Goal: Task Accomplishment & Management: Use online tool/utility

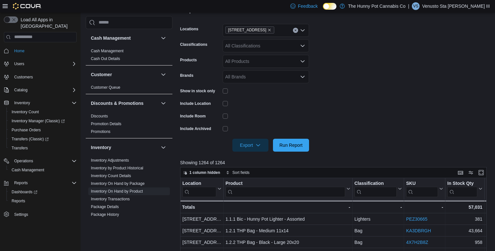
scroll to position [37, 0]
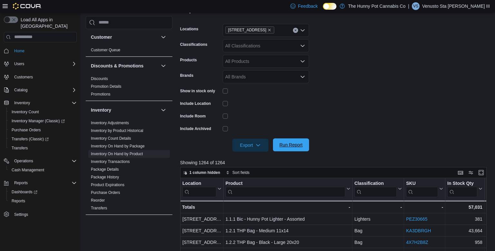
click at [295, 149] on span "Run Report" at bounding box center [291, 144] width 28 height 13
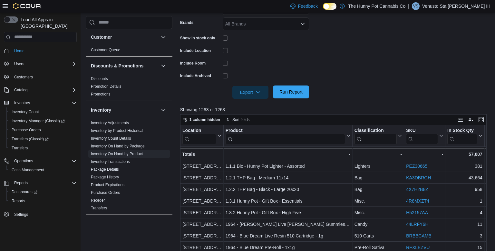
scroll to position [147, 0]
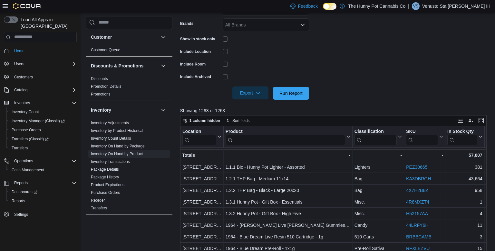
click at [240, 90] on span "Export" at bounding box center [250, 92] width 28 height 13
click at [252, 104] on span "Export to Excel" at bounding box center [251, 105] width 29 height 5
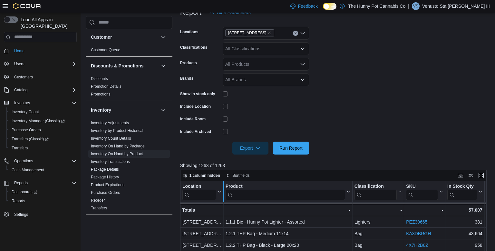
scroll to position [94, 0]
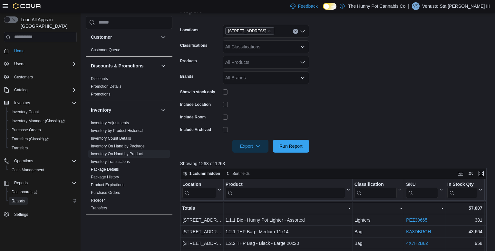
click at [22, 197] on span "Reports" at bounding box center [19, 201] width 14 height 8
click at [23, 198] on span "Reports" at bounding box center [19, 200] width 14 height 5
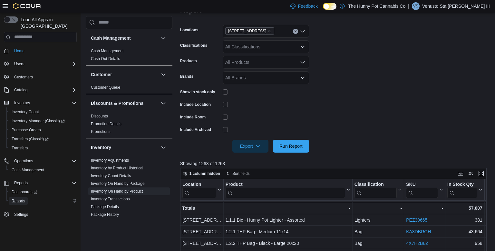
click at [21, 198] on span "Reports" at bounding box center [19, 200] width 14 height 5
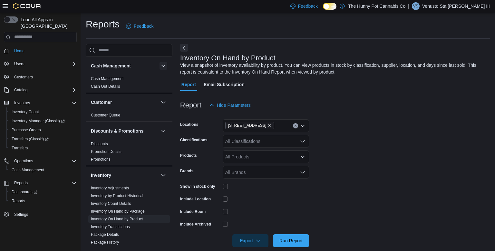
click at [161, 66] on button "button" at bounding box center [163, 66] width 8 height 8
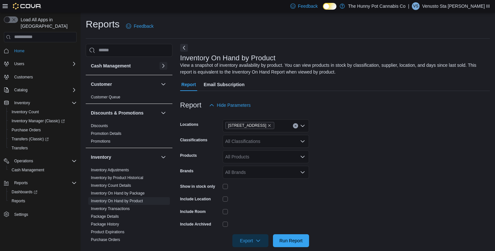
click at [161, 66] on button "button" at bounding box center [163, 66] width 8 height 8
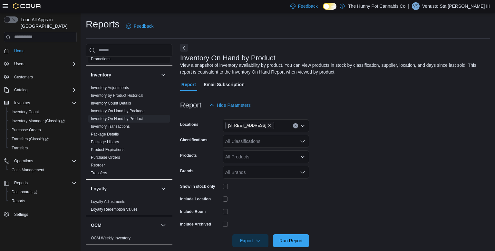
scroll to position [225, 0]
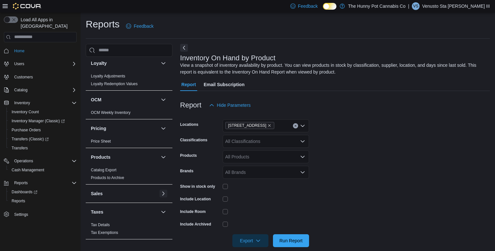
click at [163, 193] on button "button" at bounding box center [163, 193] width 8 height 8
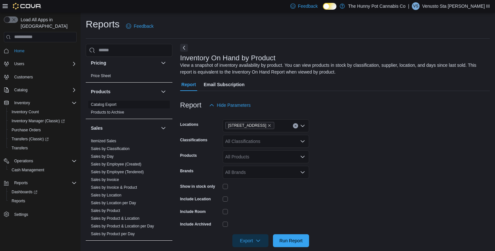
scroll to position [294, 0]
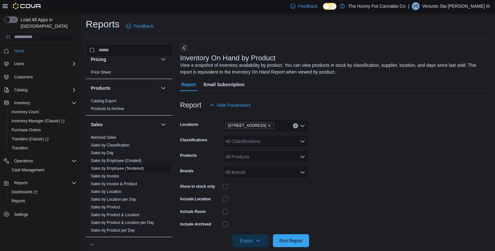
click at [133, 166] on link "Sales by Employee (Tendered)" at bounding box center [117, 168] width 53 height 5
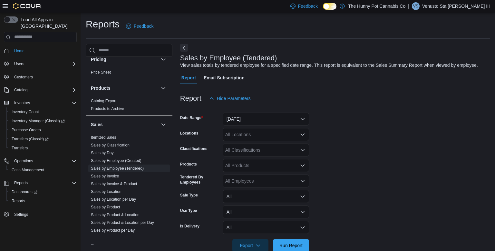
scroll to position [14, 0]
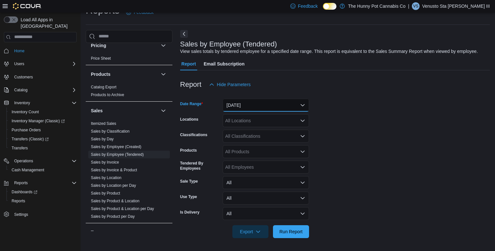
click at [299, 107] on button "[DATE]" at bounding box center [266, 105] width 86 height 13
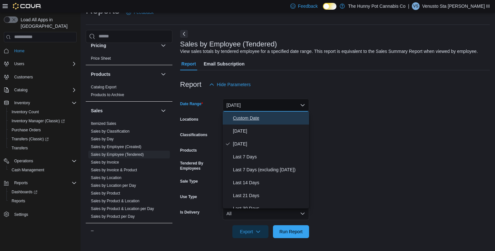
click at [249, 122] on button "Custom Date" at bounding box center [266, 117] width 86 height 13
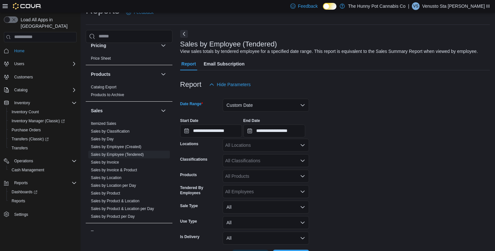
click at [225, 140] on div "All Locations" at bounding box center [266, 144] width 86 height 13
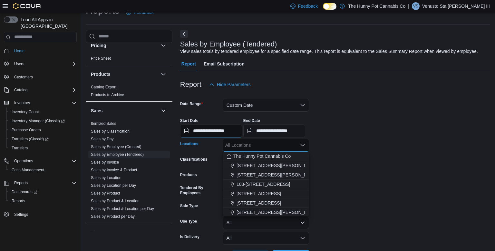
click at [229, 135] on input "**********" at bounding box center [211, 130] width 62 height 13
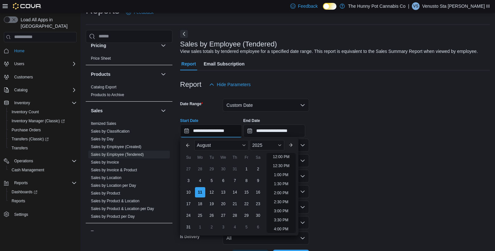
scroll to position [354, 0]
click at [275, 199] on li "10:00 PM" at bounding box center [281, 200] width 22 height 8
type input "**********"
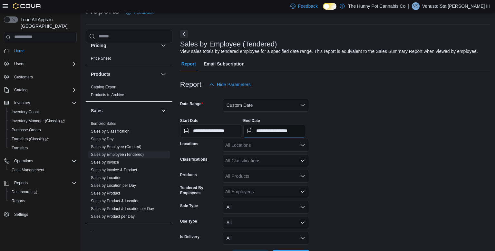
click at [301, 124] on input "**********" at bounding box center [274, 130] width 62 height 13
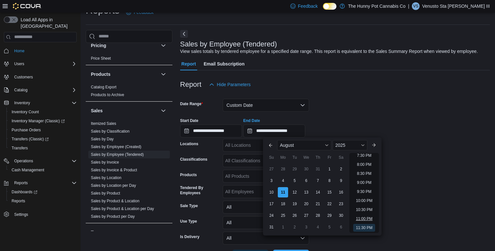
click at [360, 216] on li "11:00 PM" at bounding box center [364, 218] width 22 height 8
type input "**********"
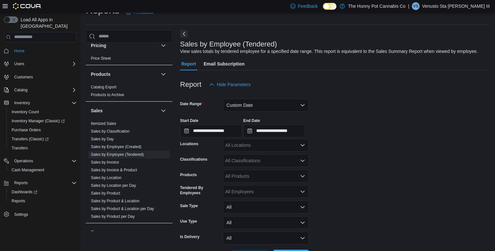
click at [290, 146] on div "All Locations" at bounding box center [266, 144] width 86 height 13
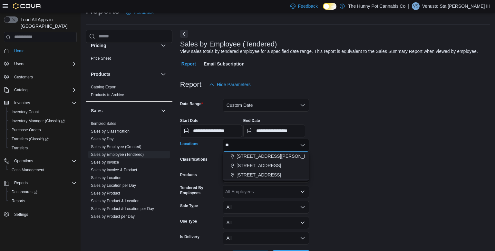
type input "**"
click at [264, 173] on span "[STREET_ADDRESS]" at bounding box center [258, 174] width 44 height 6
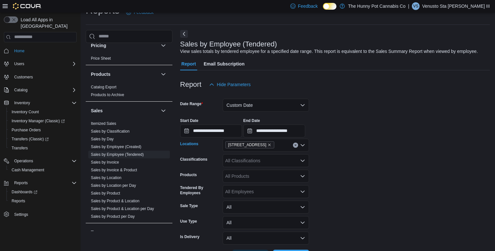
scroll to position [38, 0]
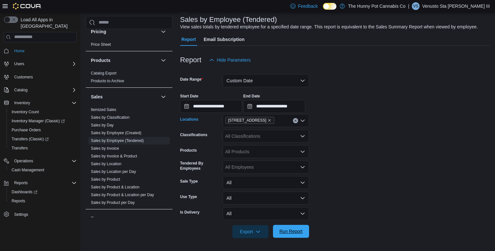
click at [299, 233] on span "Run Report" at bounding box center [290, 231] width 23 height 6
